Goal: Information Seeking & Learning: Understand process/instructions

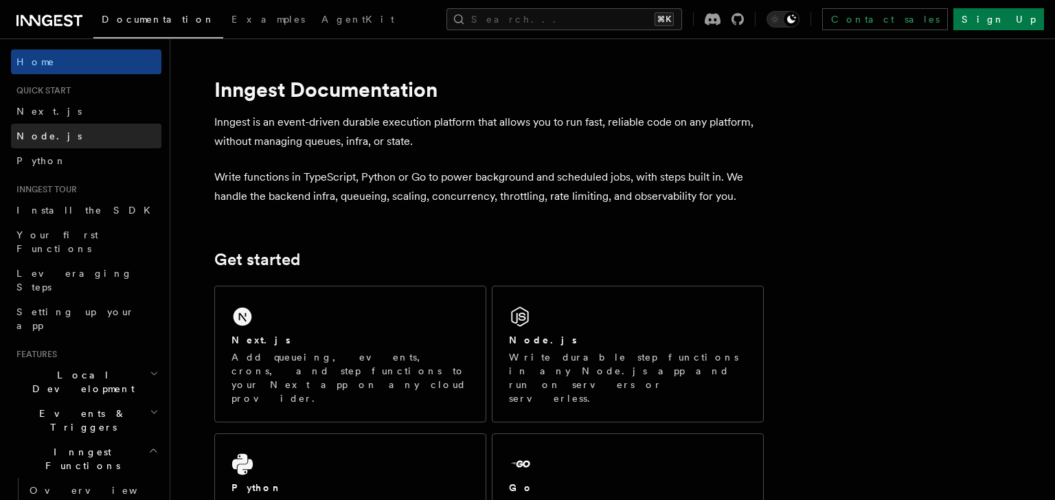
click at [35, 138] on span "Node.js" at bounding box center [48, 136] width 65 height 11
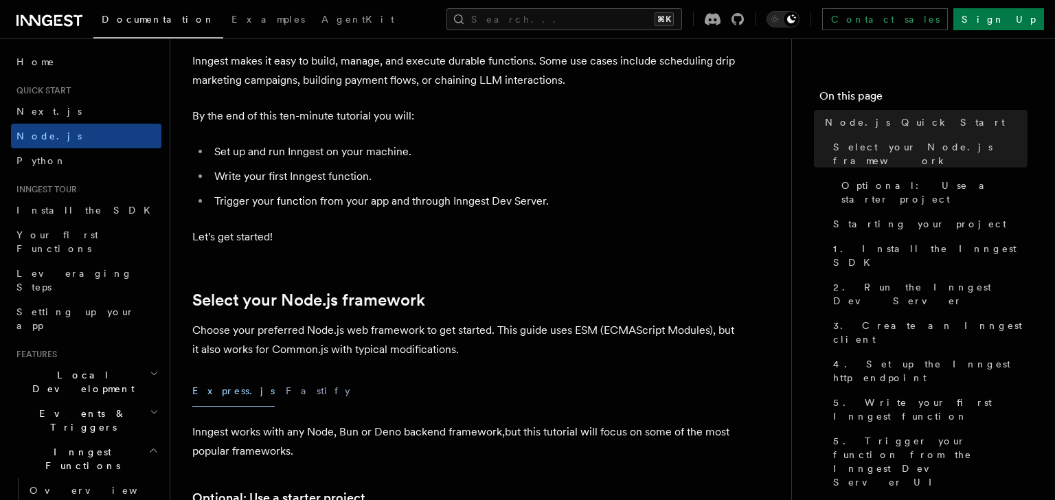
scroll to position [112, 0]
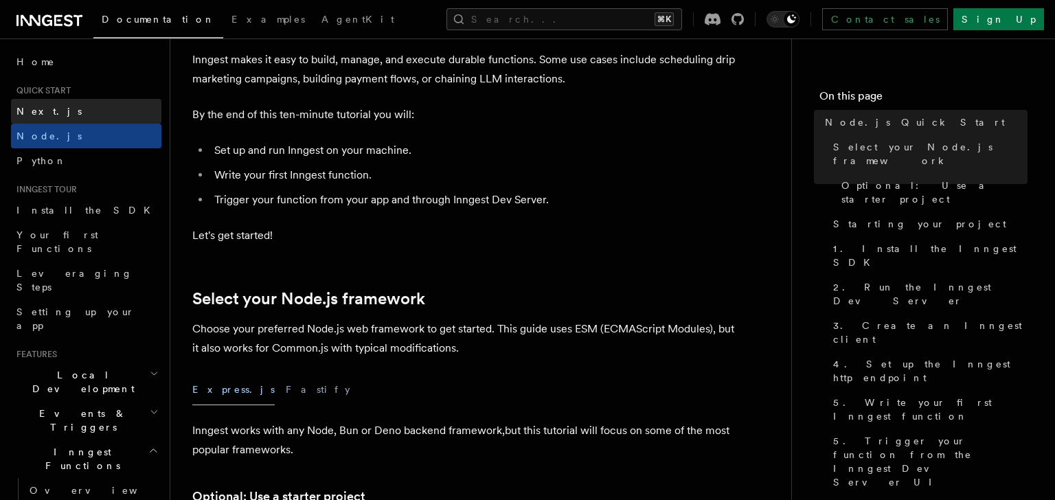
click at [60, 109] on link "Next.js" at bounding box center [86, 111] width 150 height 25
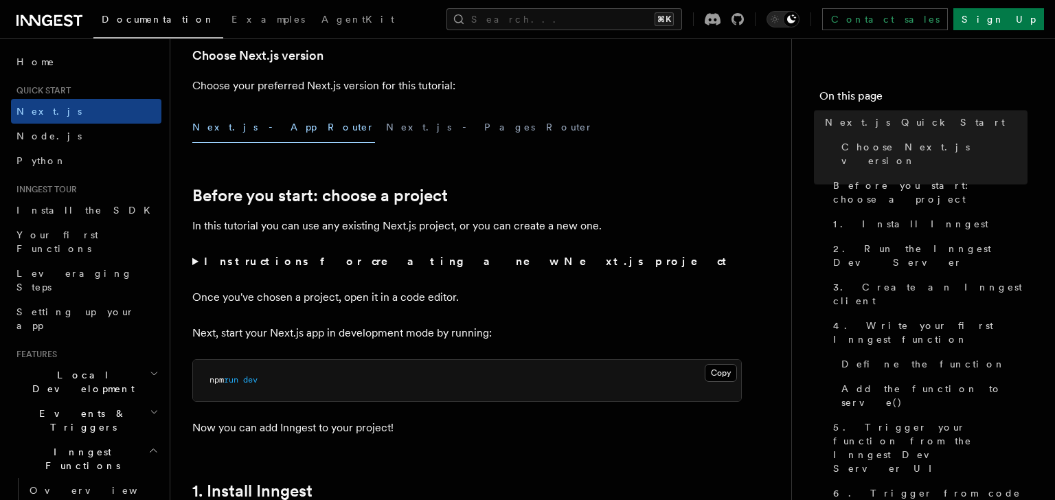
scroll to position [352, 0]
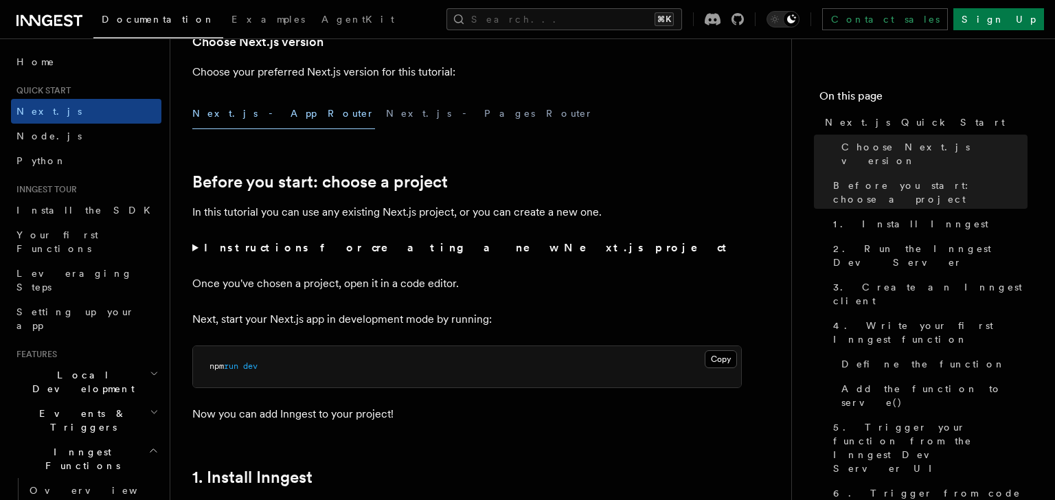
click at [195, 252] on summary "Instructions for creating a new Next.js project" at bounding box center [466, 247] width 549 height 19
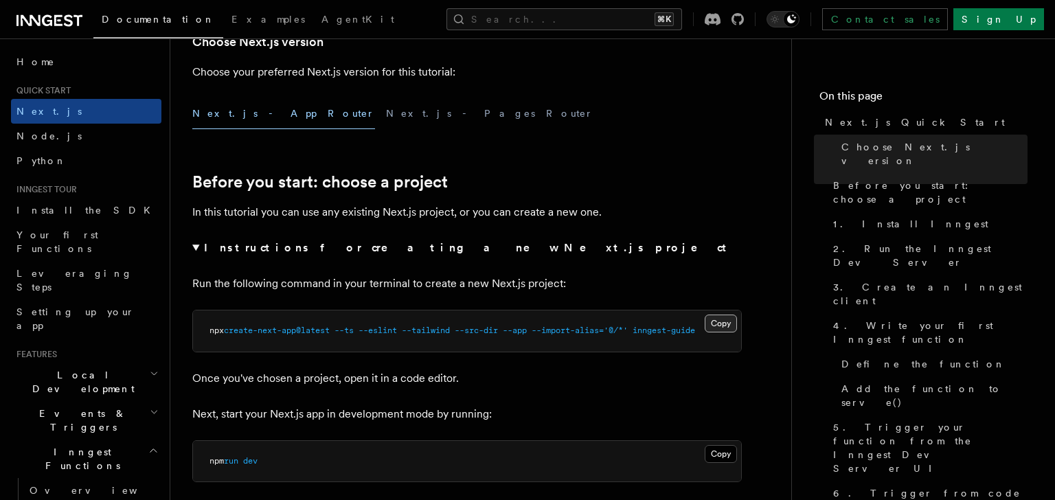
click at [719, 324] on button "Copy Copied" at bounding box center [721, 324] width 32 height 18
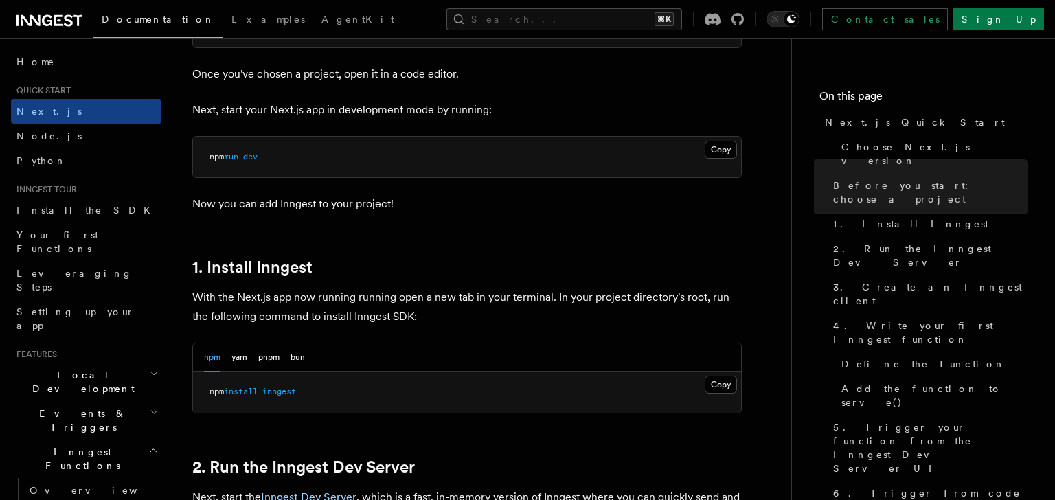
scroll to position [677, 0]
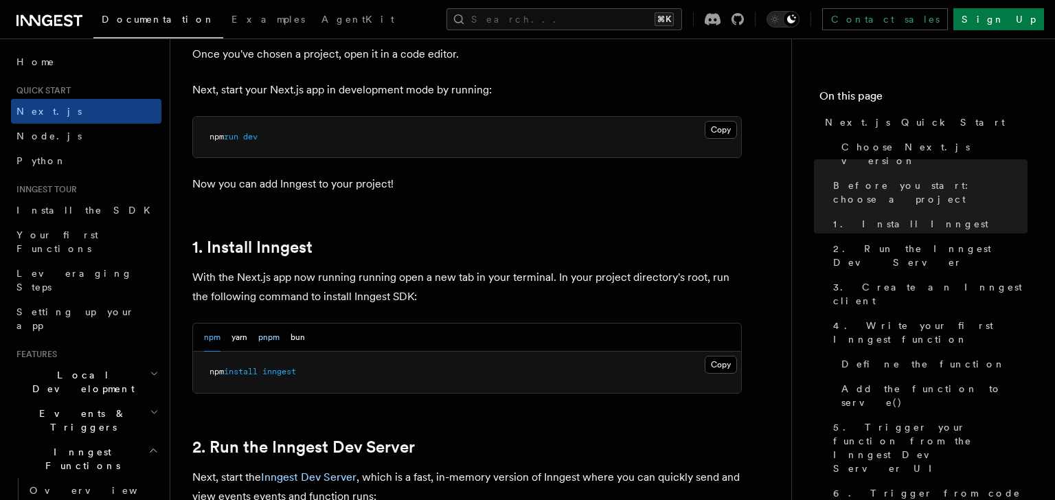
click at [268, 337] on button "pnpm" at bounding box center [268, 338] width 21 height 28
click at [717, 361] on button "Copy Copied" at bounding box center [721, 365] width 32 height 18
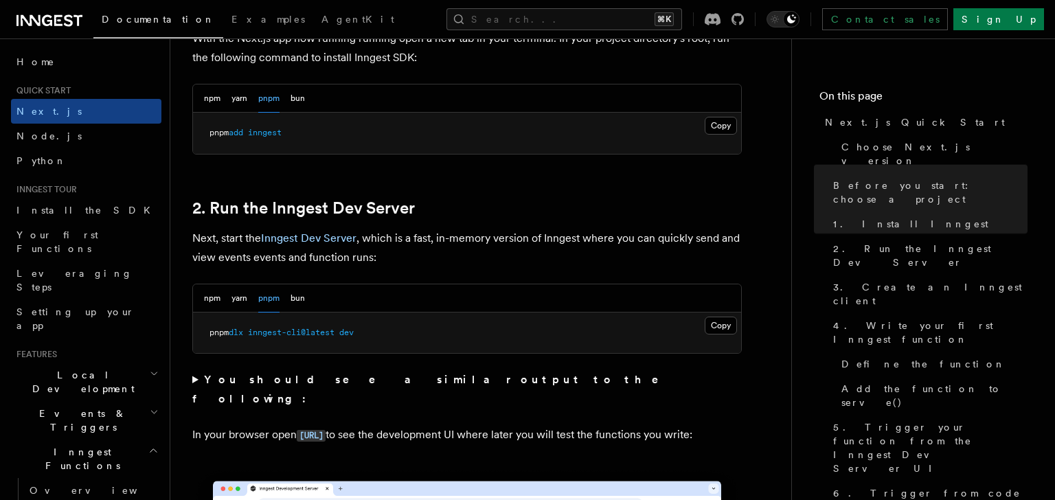
scroll to position [935, 0]
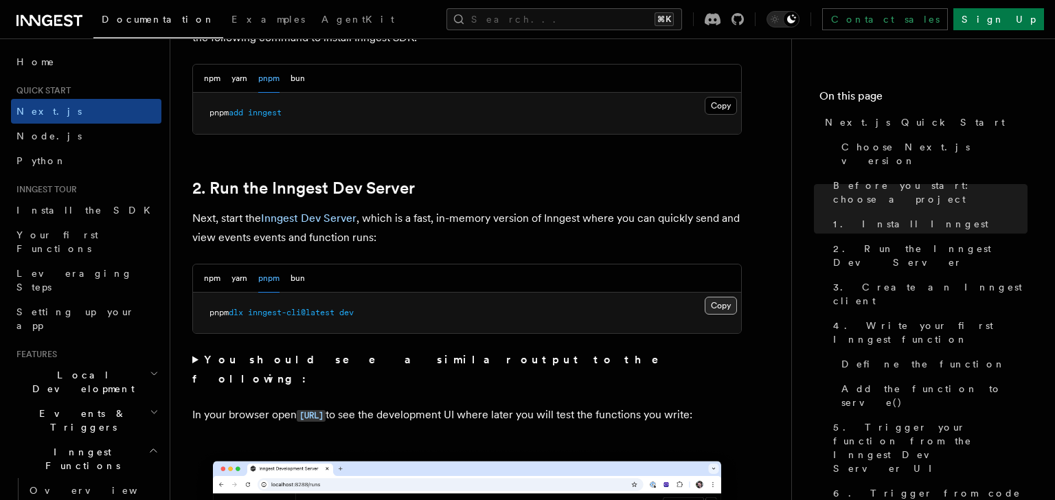
click at [721, 306] on button "Copy Copied" at bounding box center [721, 306] width 32 height 18
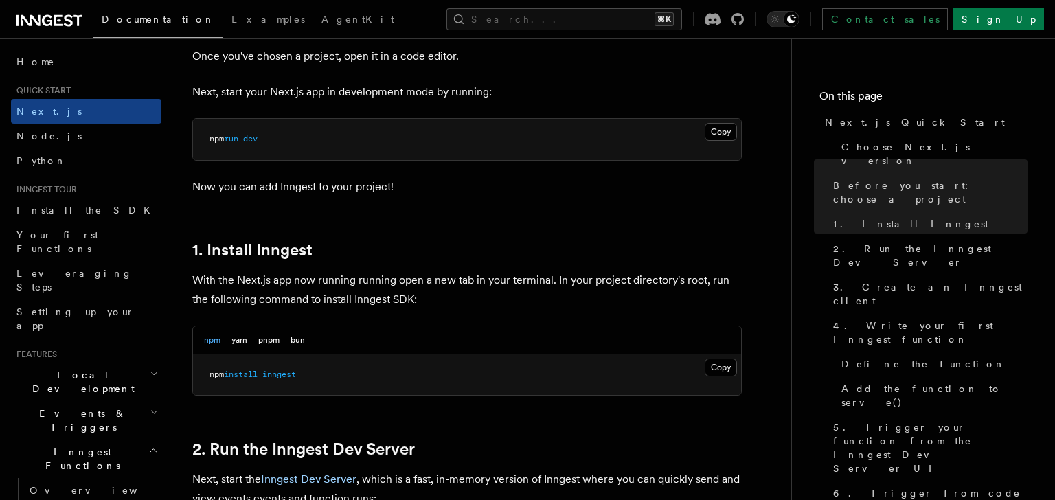
scroll to position [580, 0]
click at [271, 336] on button "pnpm" at bounding box center [268, 340] width 21 height 28
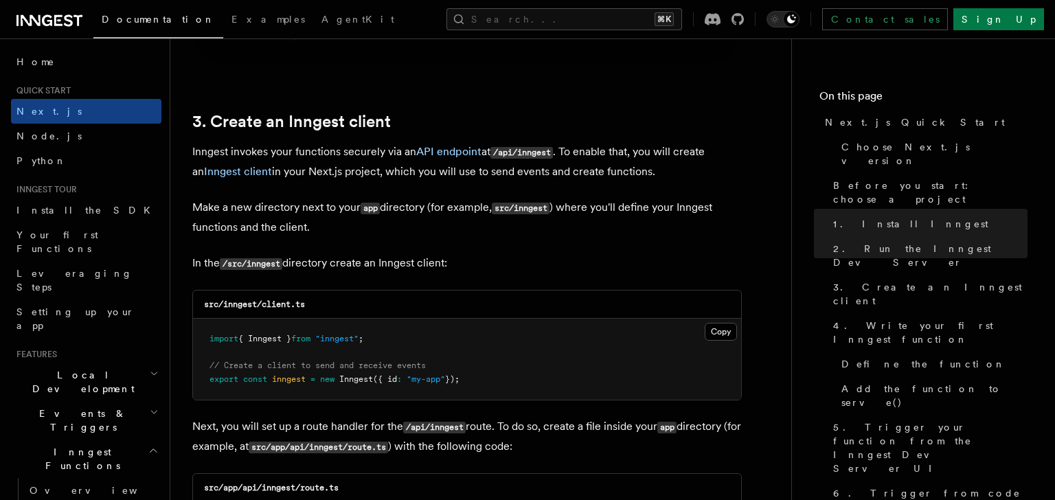
scroll to position [1574, 0]
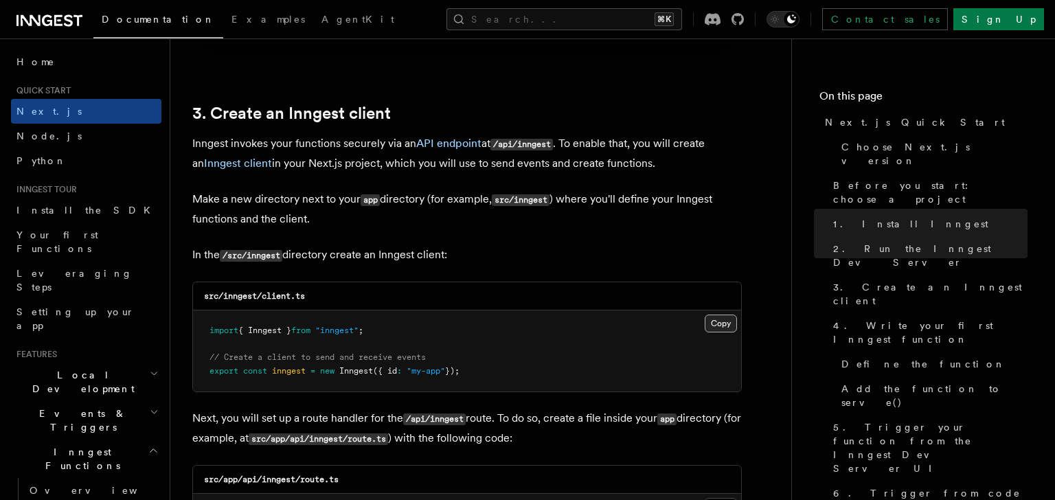
click at [727, 324] on button "Copy Copied" at bounding box center [721, 324] width 32 height 18
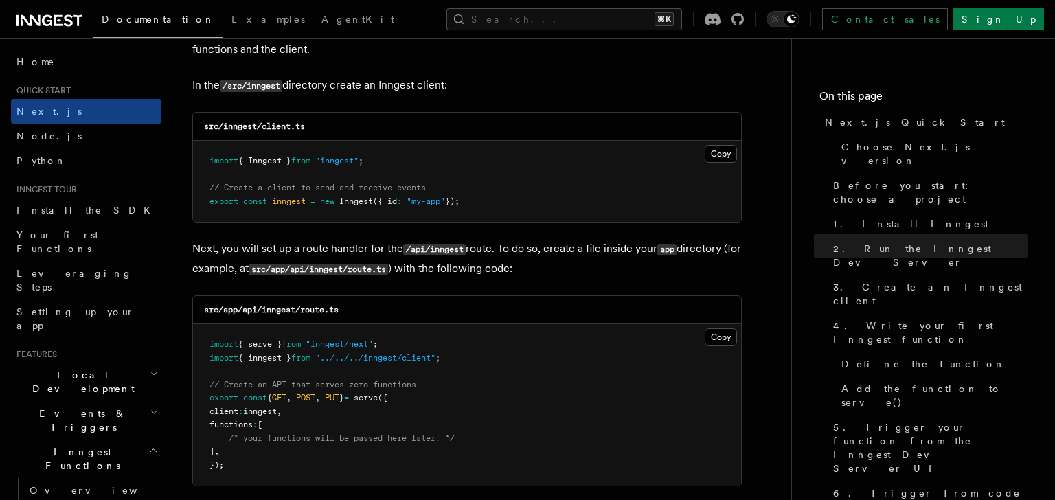
scroll to position [1780, 0]
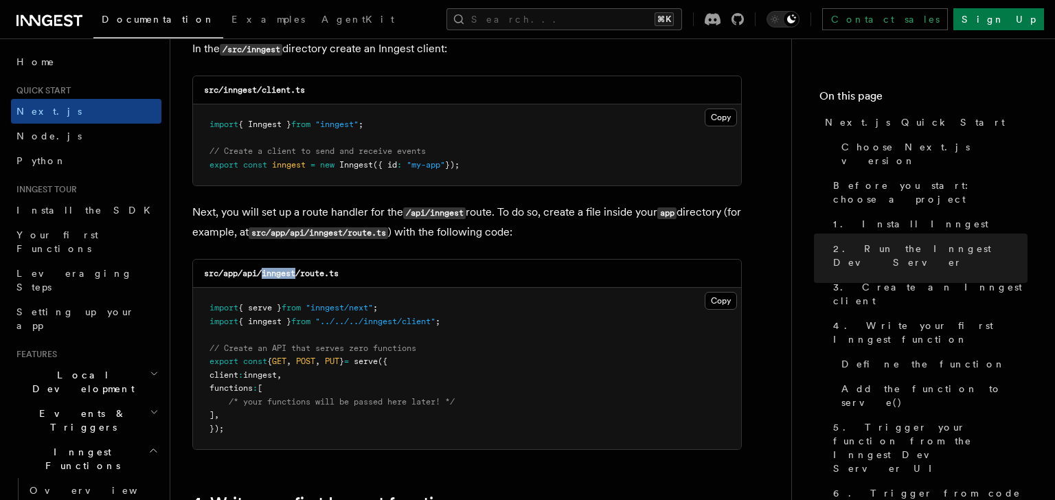
drag, startPoint x: 263, startPoint y: 275, endPoint x: 297, endPoint y: 275, distance: 33.7
click at [297, 275] on code "src/app/api/inngest/route.ts" at bounding box center [271, 274] width 135 height 10
copy code "inngest"
click at [717, 304] on button "Copy Copied" at bounding box center [721, 301] width 32 height 18
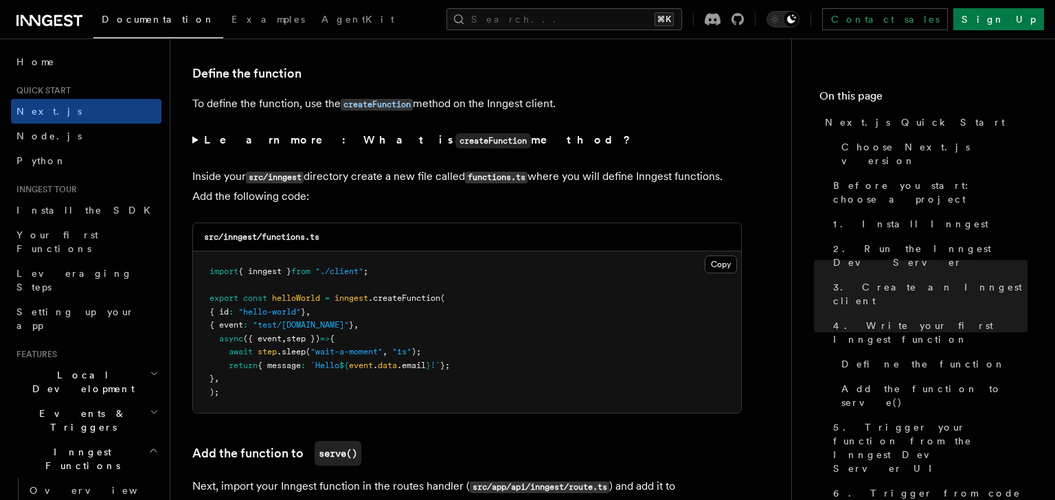
scroll to position [2326, 0]
drag, startPoint x: 264, startPoint y: 238, endPoint x: 323, endPoint y: 239, distance: 59.1
click at [323, 239] on div "src/inngest/functions.ts" at bounding box center [467, 237] width 548 height 28
copy code "functions.ts"
click at [598, 295] on pre "import { inngest } from "./client" ; export const helloWorld = inngest .createF…" at bounding box center [467, 331] width 548 height 161
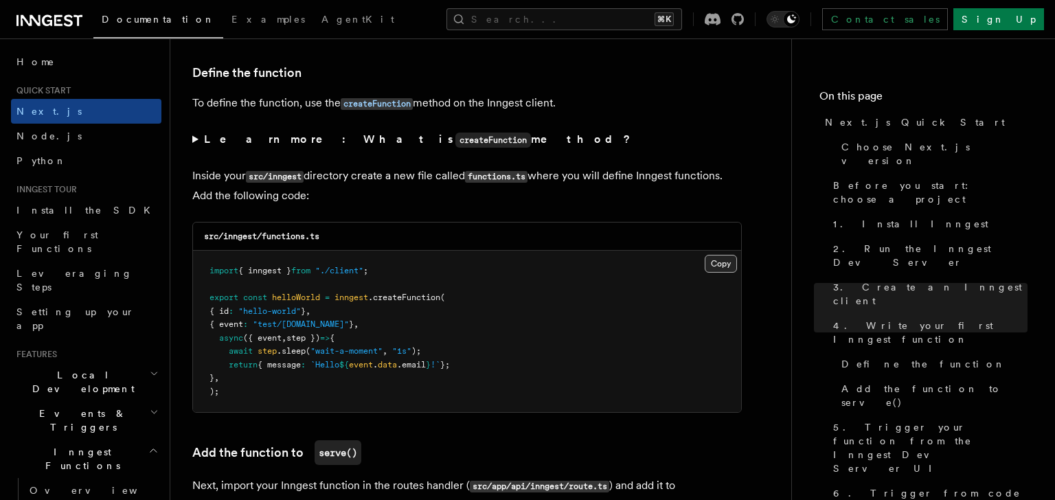
click at [716, 270] on button "Copy Copied" at bounding box center [721, 264] width 32 height 18
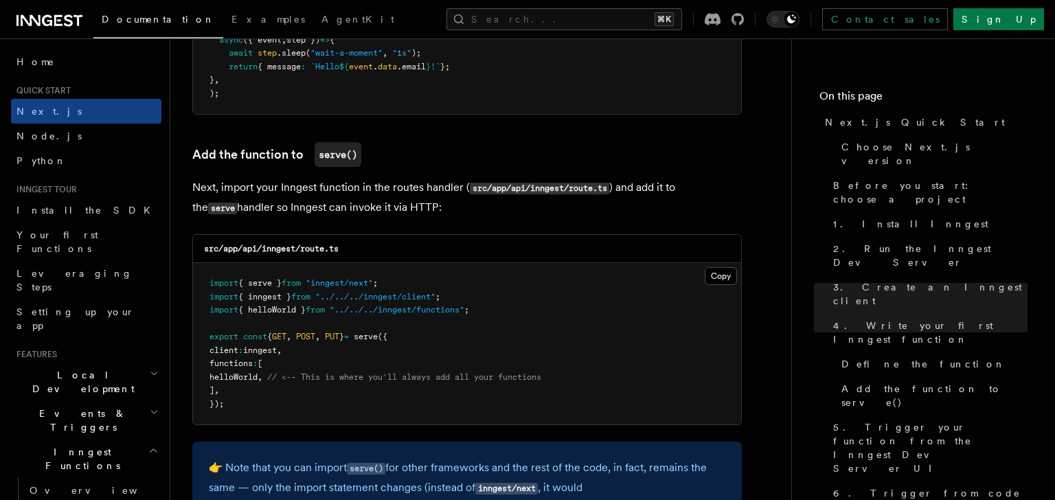
scroll to position [2624, 0]
click at [716, 281] on button "Copy Copied" at bounding box center [721, 277] width 32 height 18
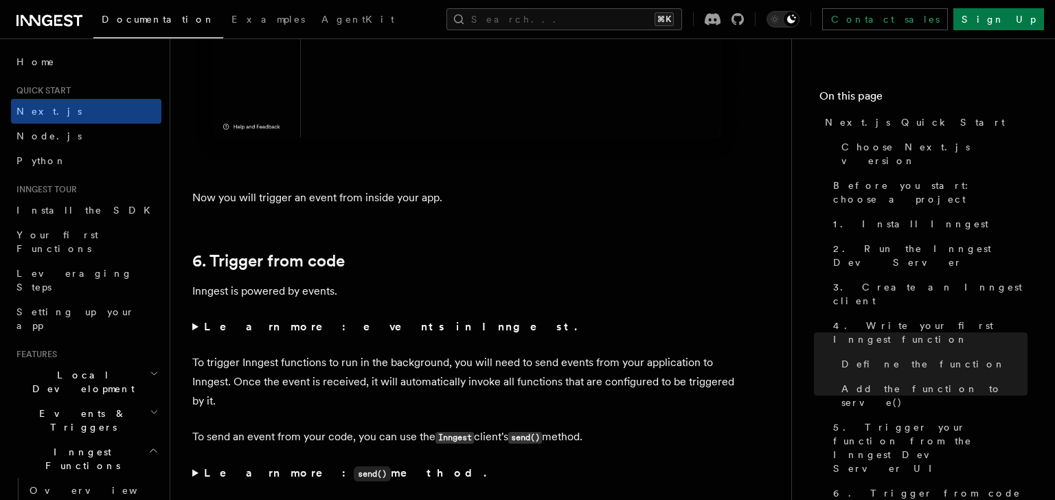
scroll to position [6770, 0]
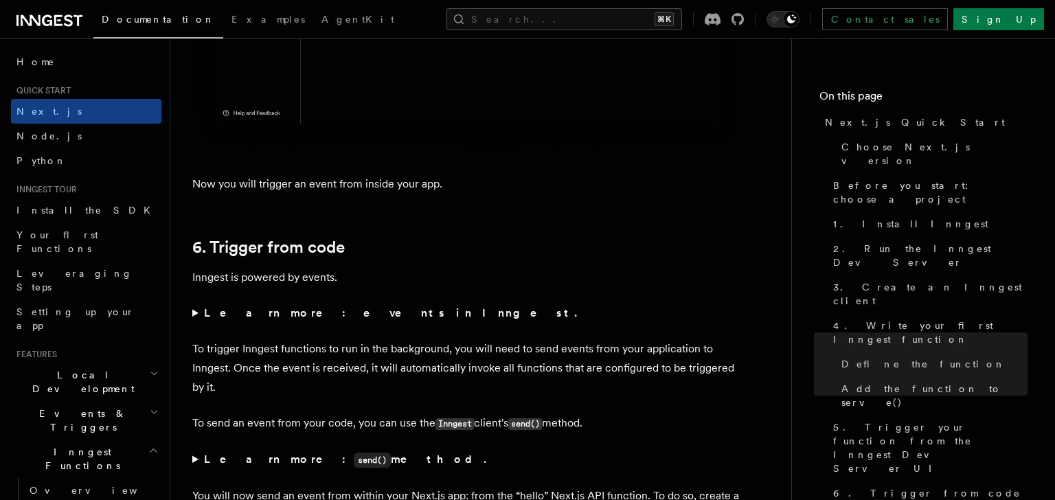
click at [194, 319] on summary "Learn more: events in Inngest." at bounding box center [466, 313] width 549 height 19
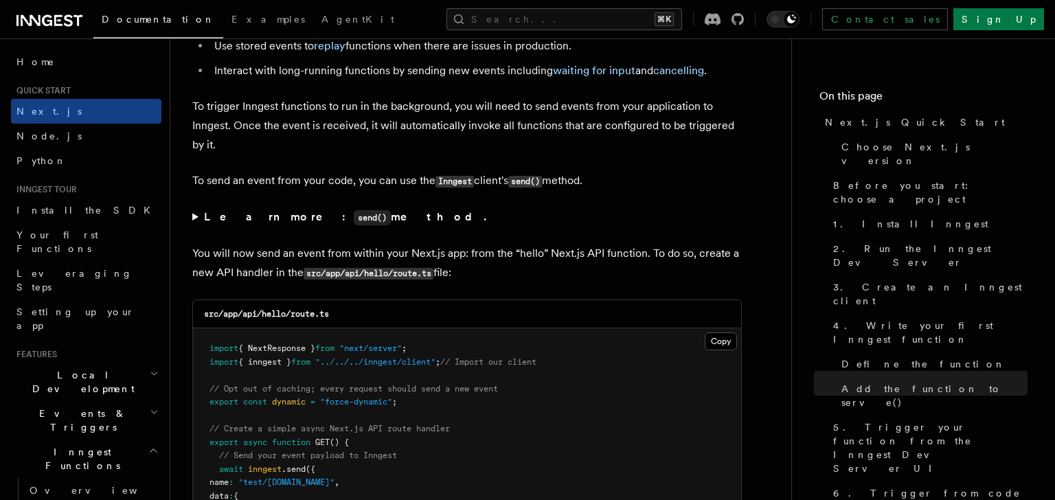
scroll to position [7164, 0]
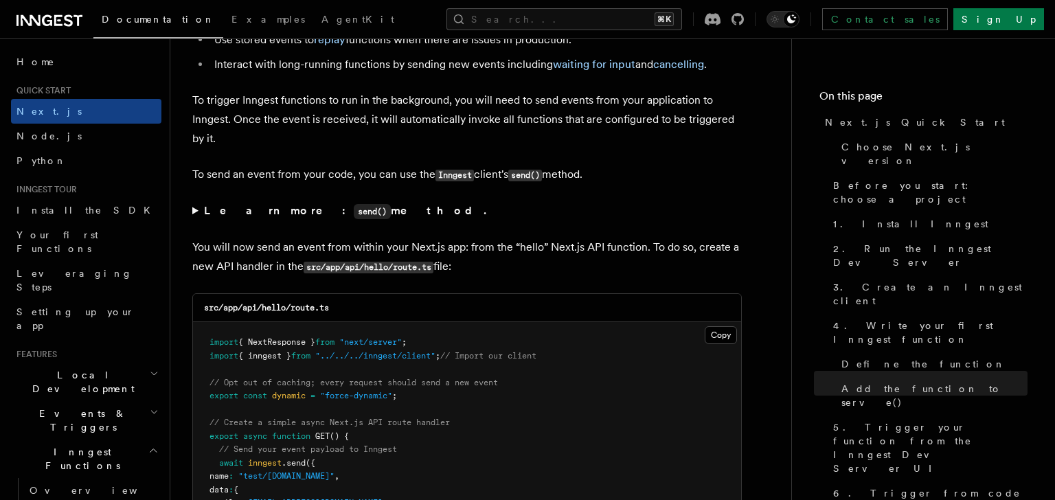
click at [194, 216] on summary "Learn more: send() method." at bounding box center [466, 211] width 549 height 20
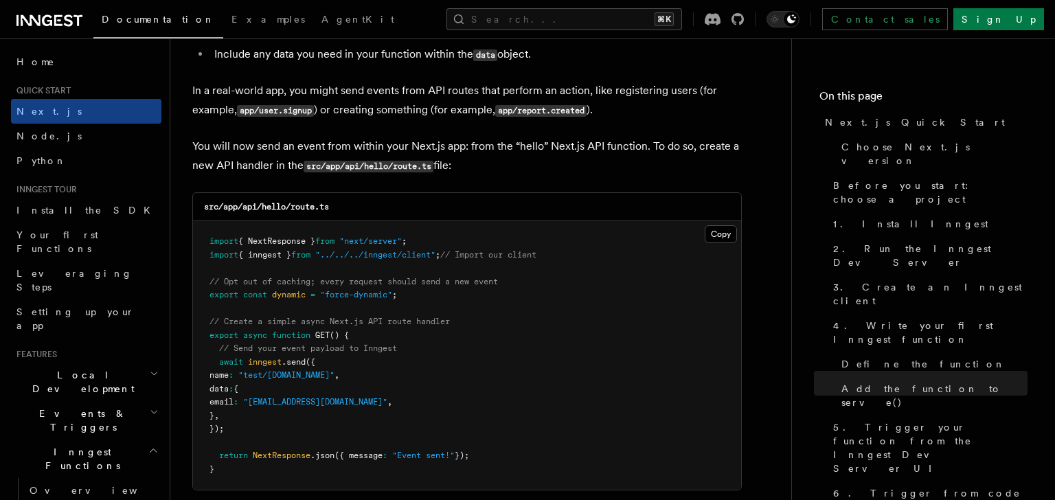
scroll to position [7417, 0]
click at [273, 212] on code "src/app/api/hello/route.ts" at bounding box center [266, 208] width 125 height 10
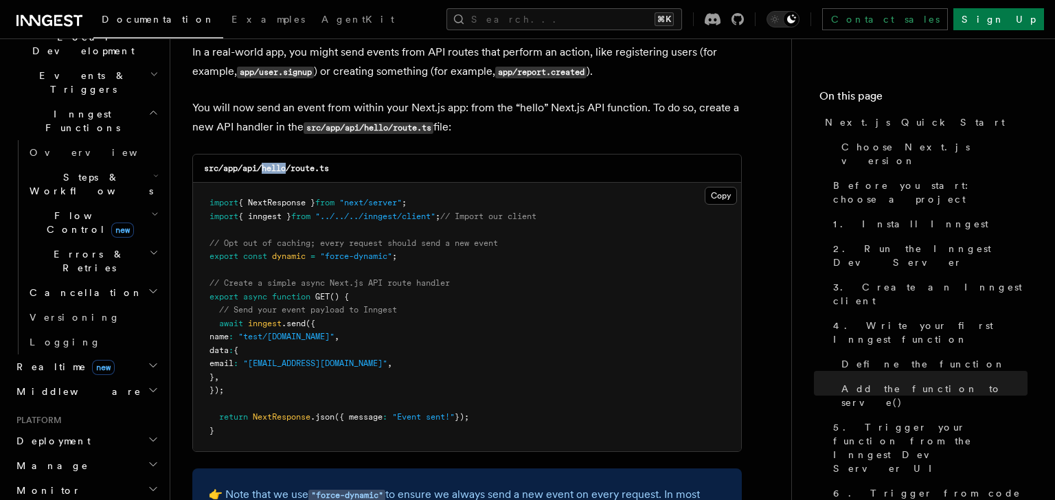
scroll to position [339, 0]
click at [155, 433] on icon "button" at bounding box center [153, 438] width 11 height 11
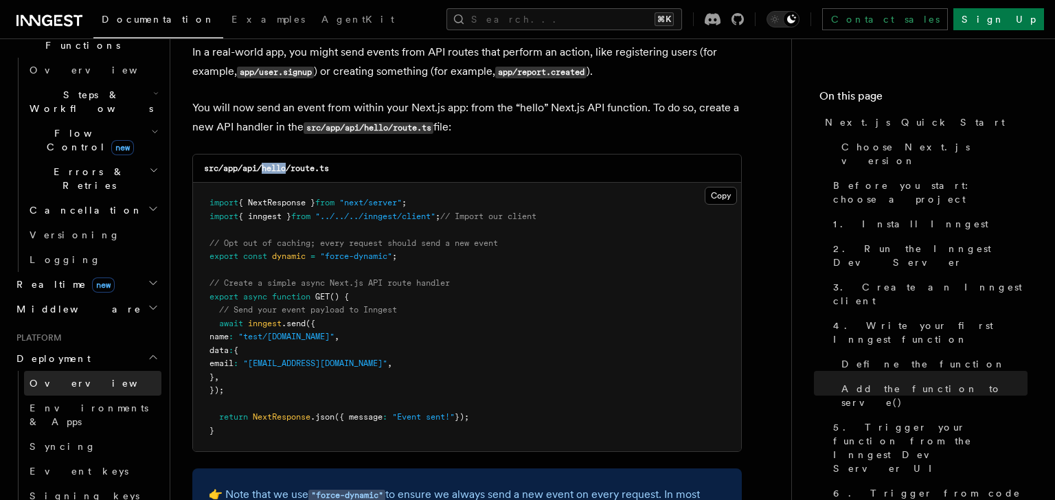
scroll to position [428, 0]
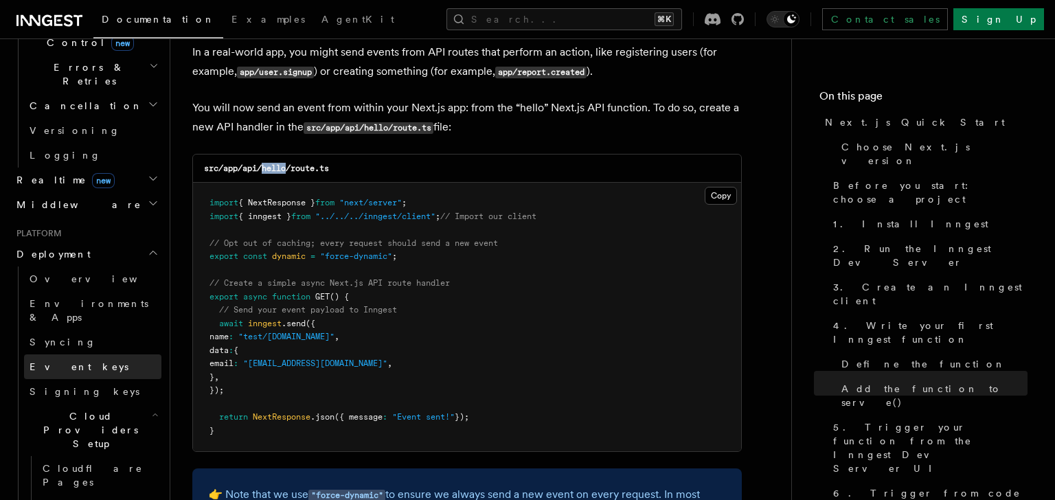
scroll to position [524, 0]
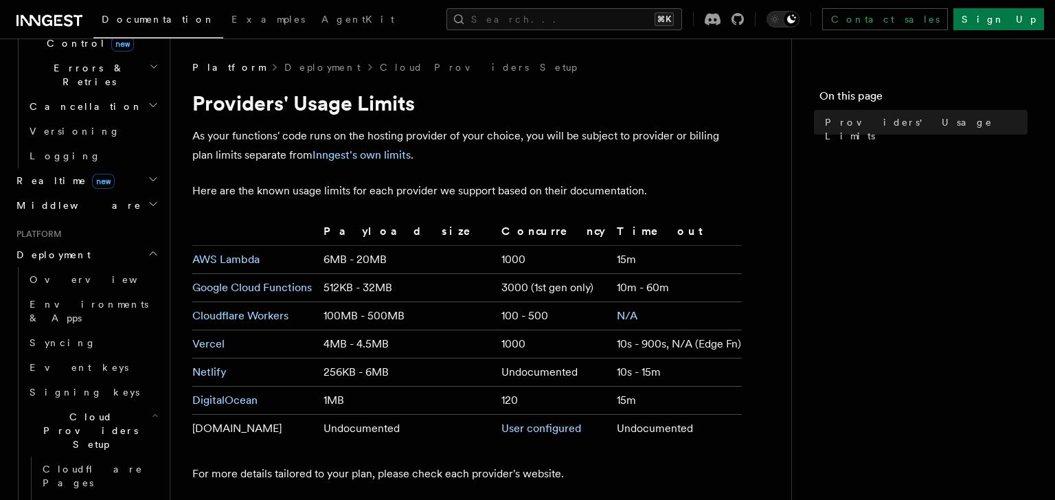
click at [100, 410] on span "Cloud Providers Setup" at bounding box center [88, 430] width 128 height 41
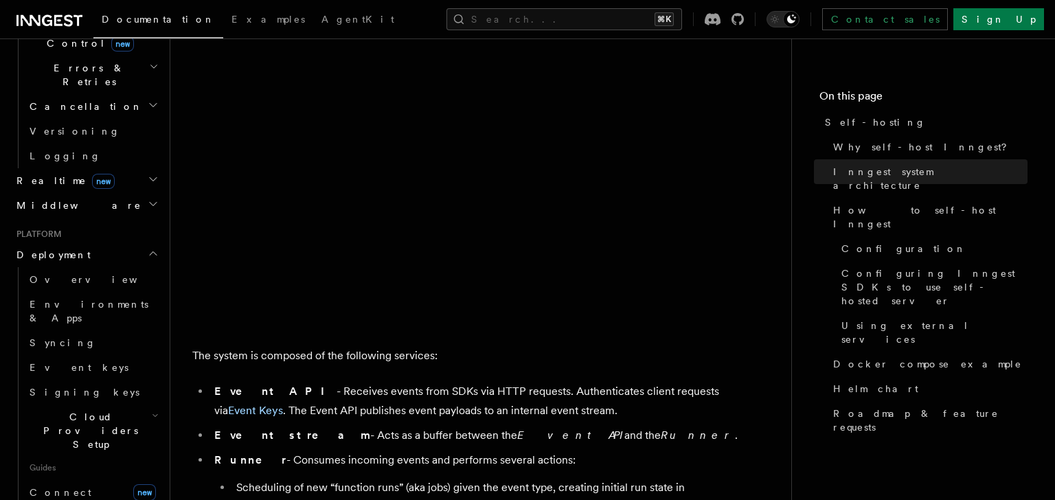
scroll to position [536, 0]
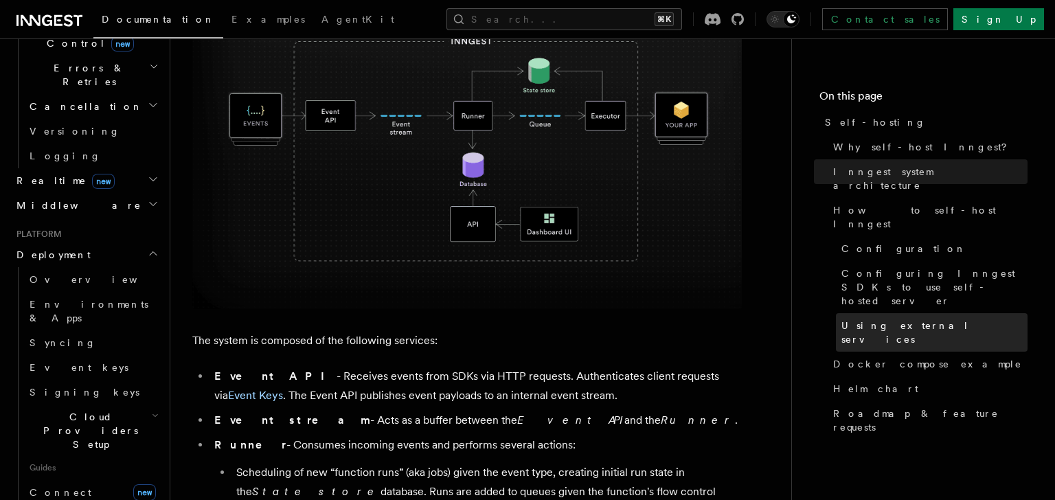
click at [885, 319] on span "Using external services" at bounding box center [934, 332] width 186 height 27
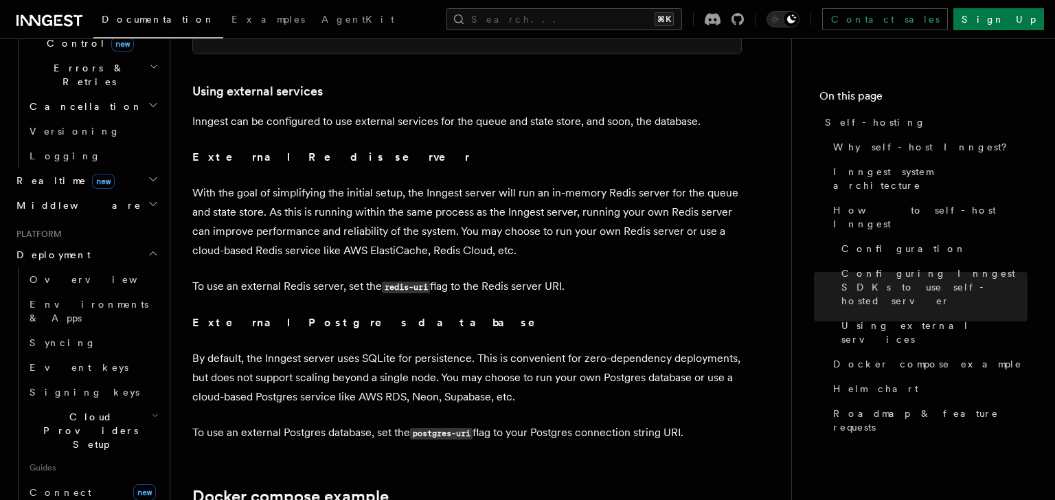
scroll to position [3245, 0]
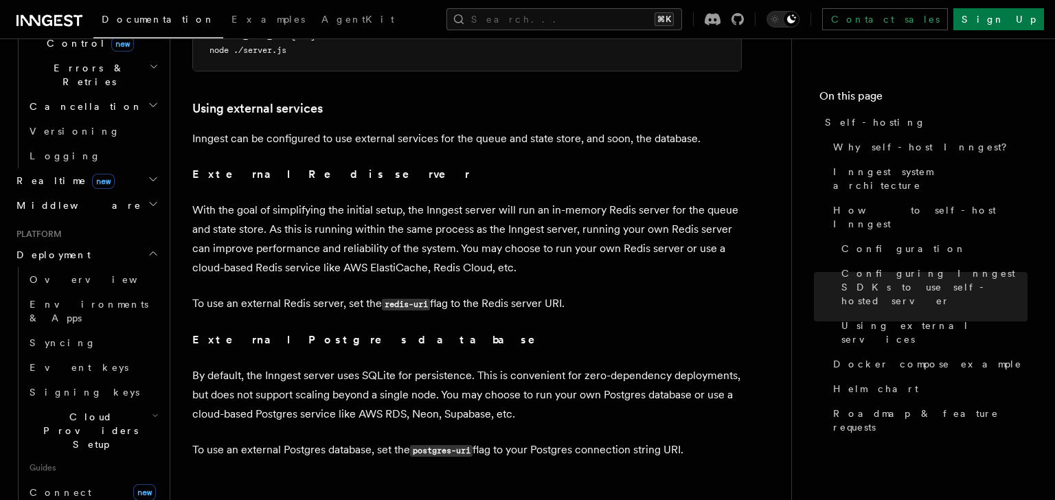
click at [615, 201] on p "With the goal of simplifying the initial setup, the Inngest server will run an …" at bounding box center [466, 239] width 549 height 77
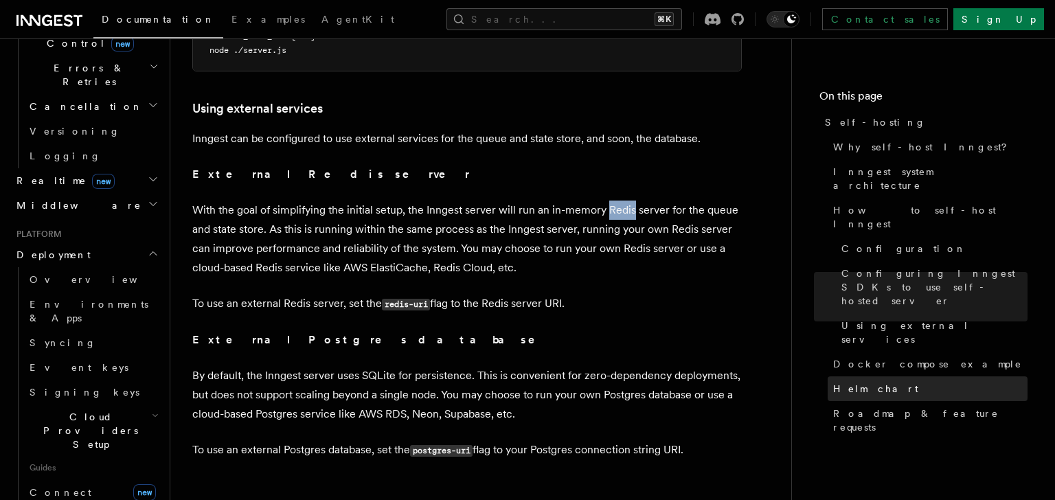
click at [856, 382] on span "Helm chart" at bounding box center [875, 389] width 85 height 14
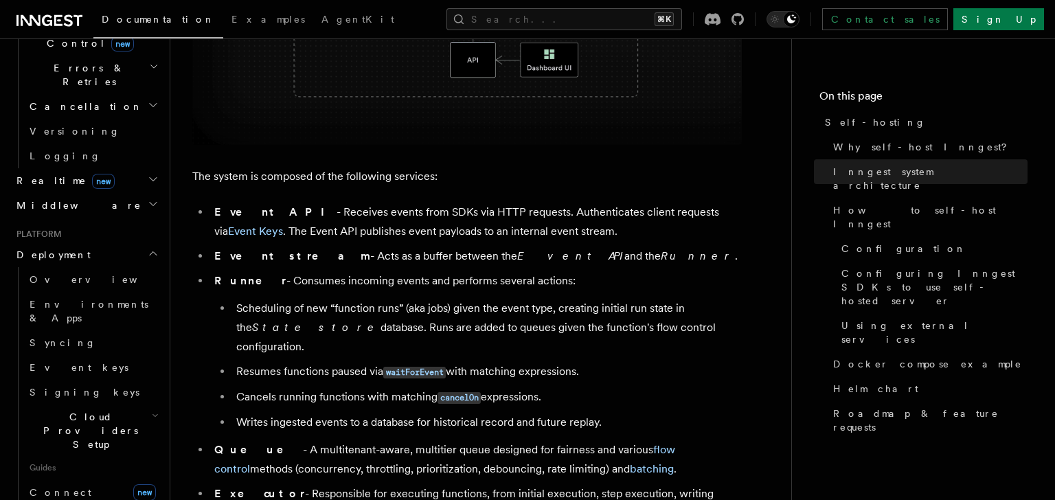
scroll to position [704, 0]
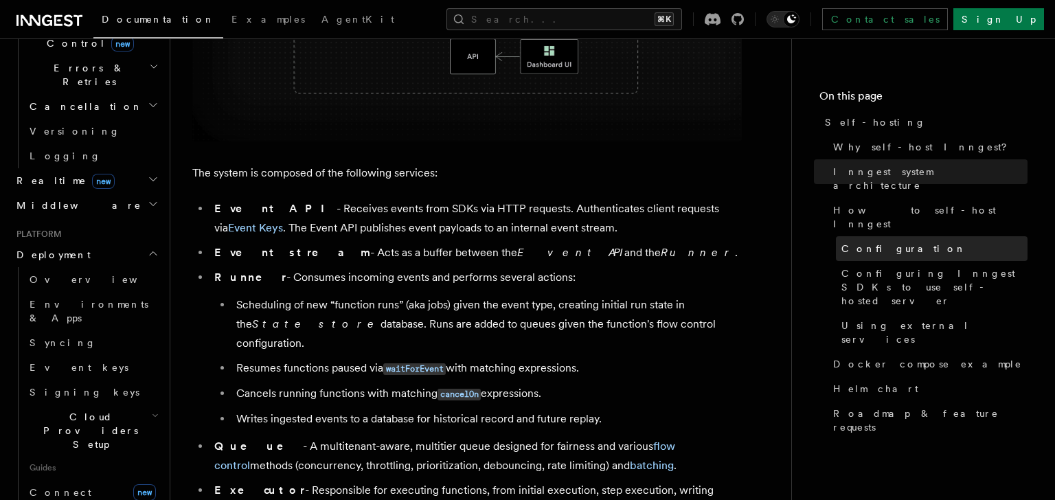
click at [882, 242] on span "Configuration" at bounding box center [903, 249] width 125 height 14
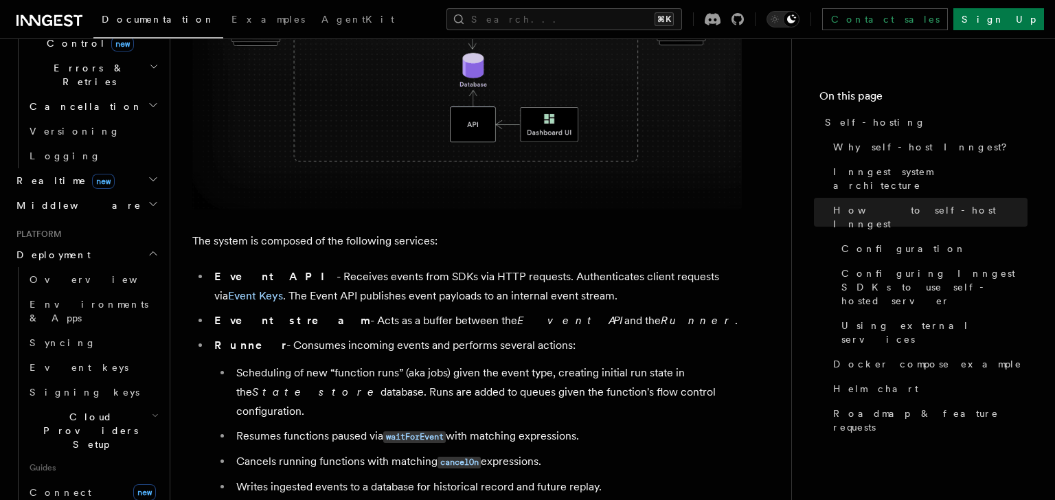
scroll to position [313, 0]
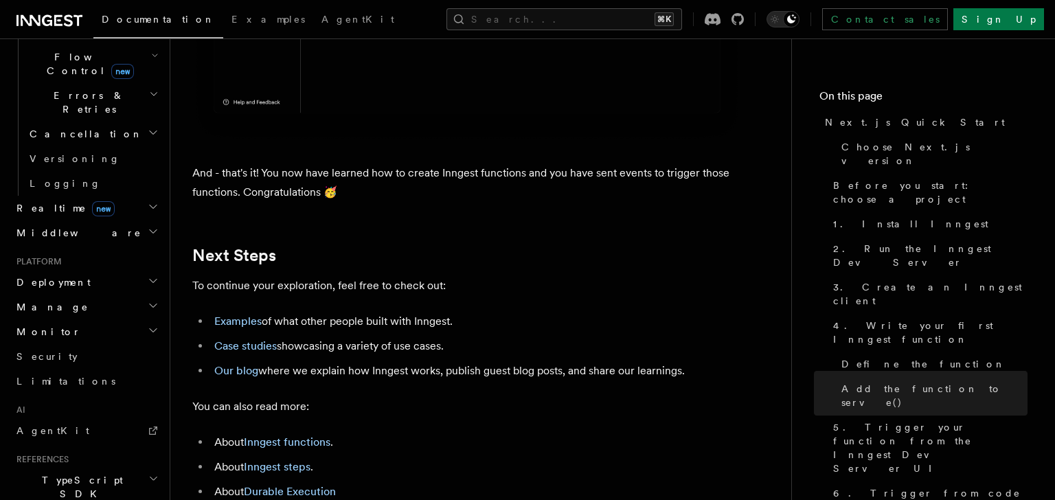
scroll to position [8452, 0]
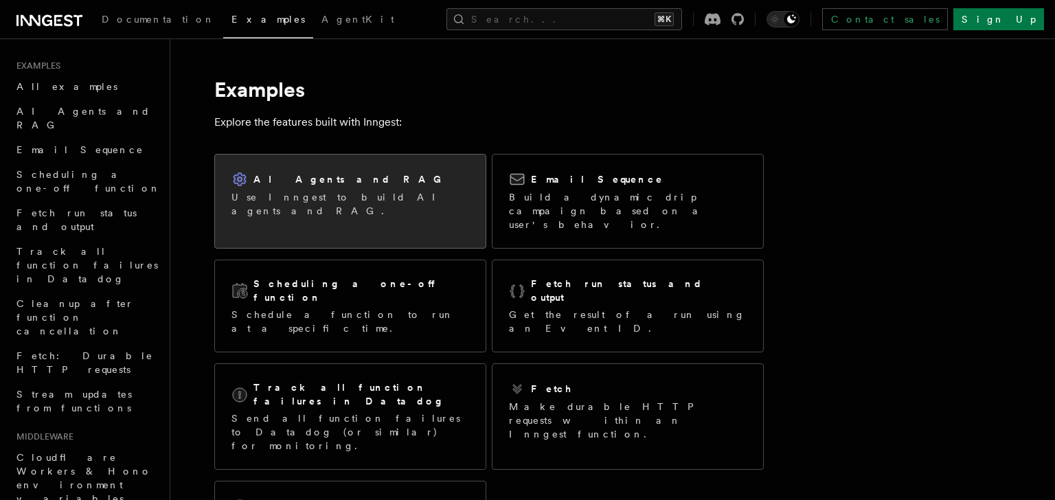
click at [351, 176] on div "AI Agents and RAG" at bounding box center [350, 179] width 238 height 16
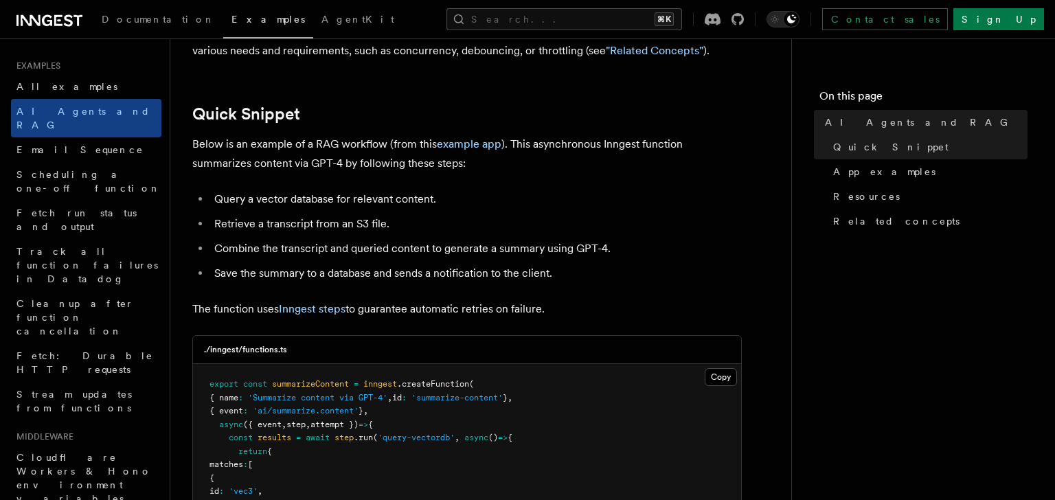
scroll to position [144, 0]
